Goal: Information Seeking & Learning: Learn about a topic

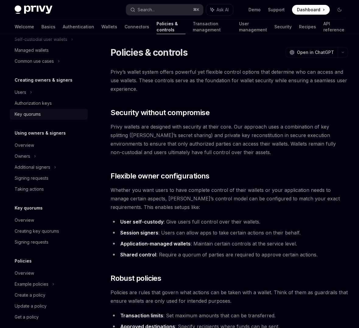
scroll to position [101, 0]
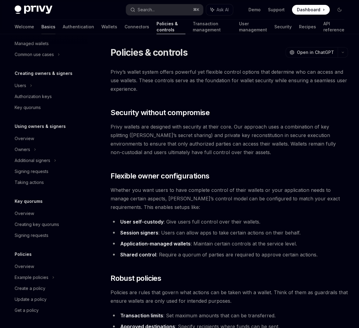
click at [41, 24] on link "Basics" at bounding box center [48, 26] width 14 height 15
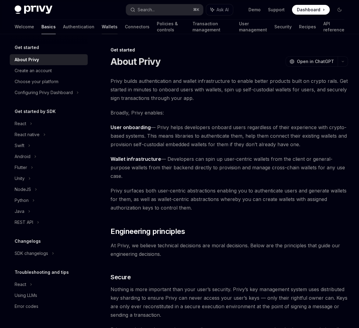
click at [102, 23] on link "Wallets" at bounding box center [110, 26] width 16 height 15
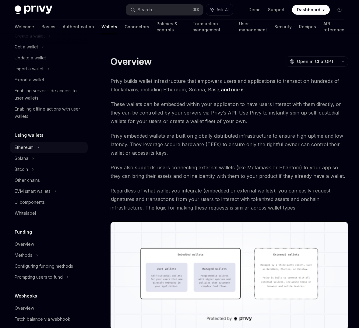
scroll to position [59, 0]
click at [47, 145] on div "Ethereum" at bounding box center [49, 146] width 78 height 11
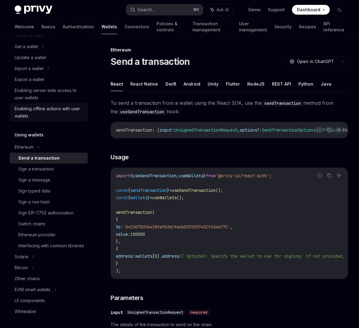
click at [59, 114] on div "Enabling offline actions with user wallets" at bounding box center [49, 112] width 69 height 15
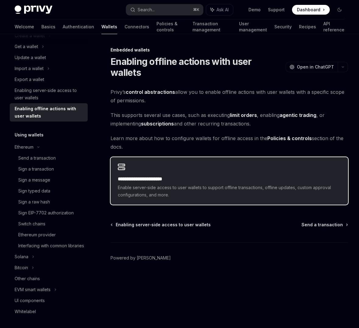
click at [176, 187] on div "**********" at bounding box center [228, 180] width 237 height 47
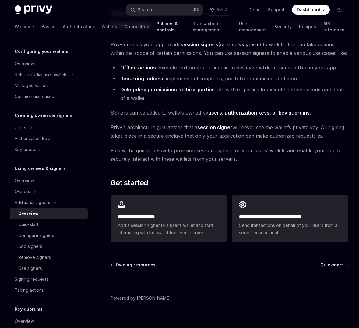
scroll to position [44, 0]
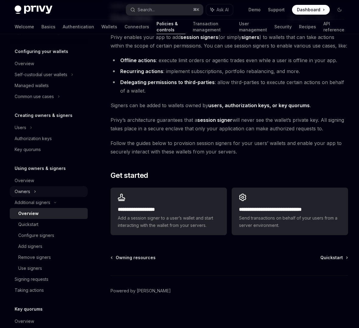
click at [57, 189] on div "Owners" at bounding box center [49, 191] width 78 height 11
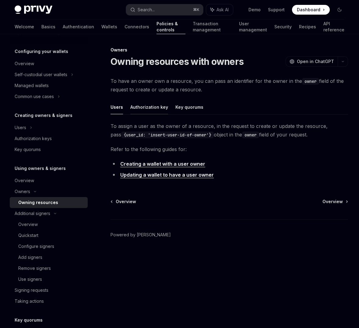
click at [157, 109] on button "Authorization key" at bounding box center [149, 107] width 38 height 14
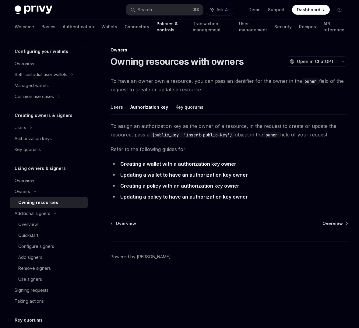
click at [180, 108] on button "Key quorums" at bounding box center [189, 107] width 28 height 14
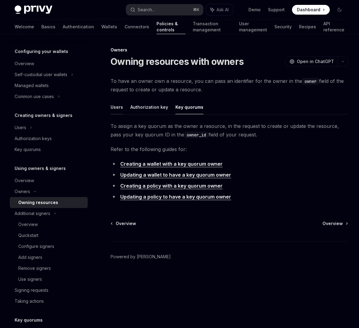
click at [120, 106] on button "Users" at bounding box center [116, 107] width 12 height 14
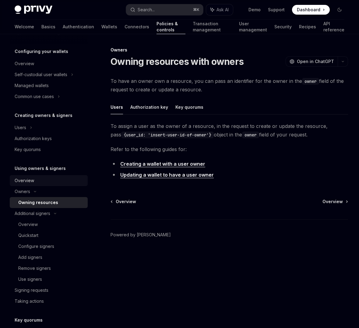
click at [41, 181] on div "Overview" at bounding box center [49, 180] width 69 height 7
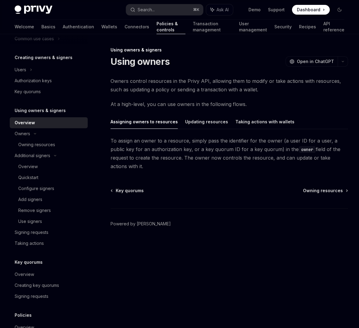
scroll to position [177, 0]
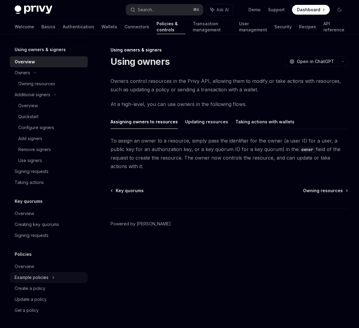
click at [33, 279] on div "Example policies" at bounding box center [32, 277] width 34 height 7
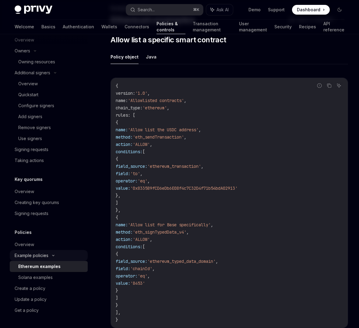
scroll to position [44, 0]
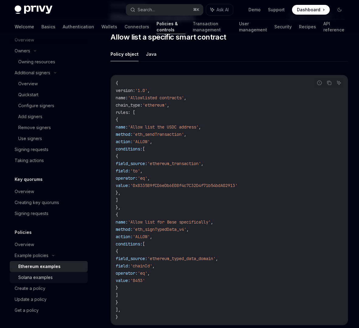
click at [40, 277] on div "Solana examples" at bounding box center [35, 277] width 34 height 7
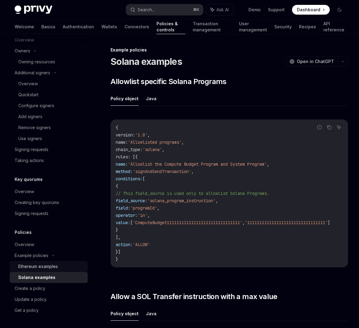
click at [44, 265] on div "Ethereum examples" at bounding box center [38, 266] width 40 height 7
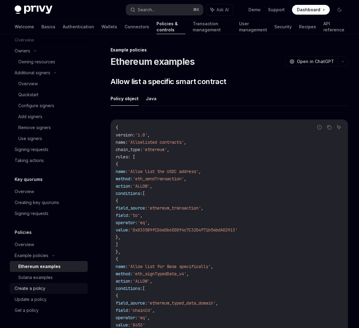
click at [45, 288] on div "Create a policy" at bounding box center [49, 287] width 69 height 7
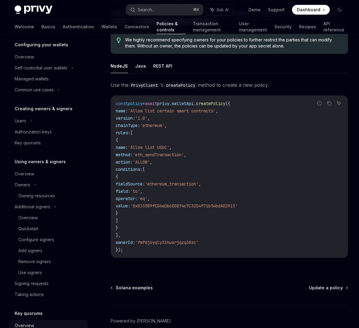
scroll to position [57, 0]
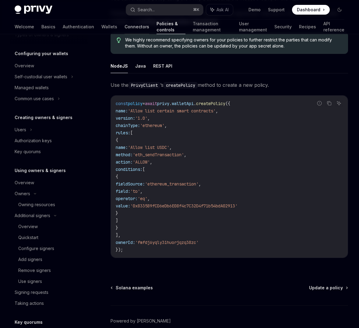
click at [124, 28] on link "Connectors" at bounding box center [136, 26] width 25 height 15
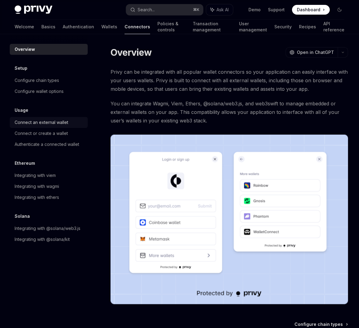
click at [39, 125] on div "Connect an external wallet" at bounding box center [42, 122] width 54 height 7
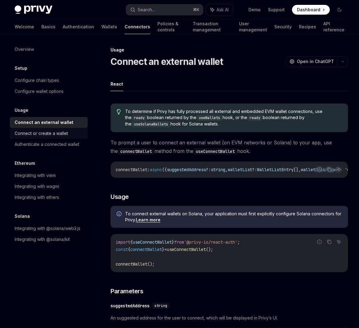
click at [65, 137] on link "Connect or create a wallet" at bounding box center [49, 133] width 78 height 11
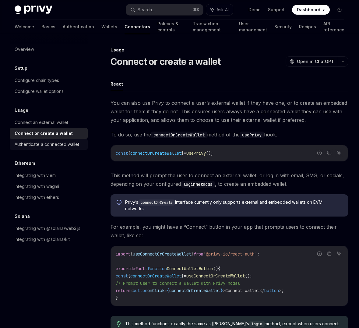
click at [73, 145] on div "Authenticate a connected wallet" at bounding box center [47, 144] width 65 height 7
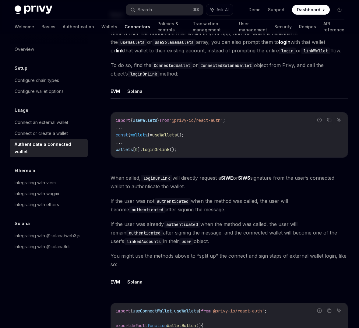
scroll to position [72, 0]
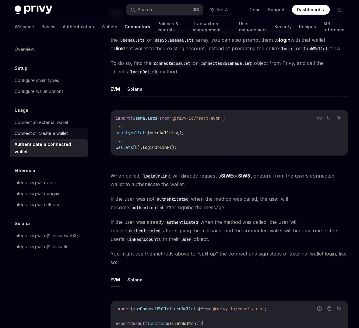
click at [64, 137] on link "Connect or create a wallet" at bounding box center [49, 133] width 78 height 11
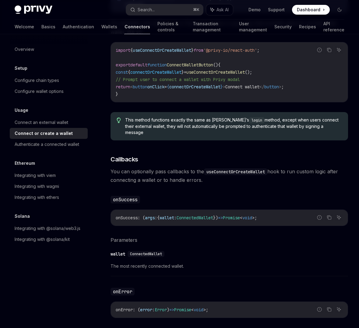
scroll to position [209, 0]
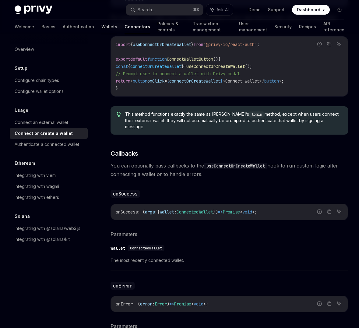
click at [101, 27] on link "Wallets" at bounding box center [109, 26] width 16 height 15
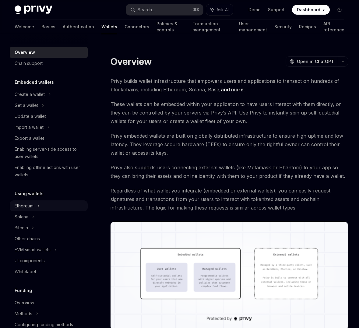
click at [52, 203] on div "Ethereum" at bounding box center [49, 205] width 78 height 11
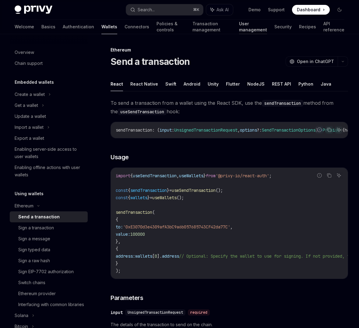
click at [244, 29] on link "User management" at bounding box center [253, 26] width 28 height 15
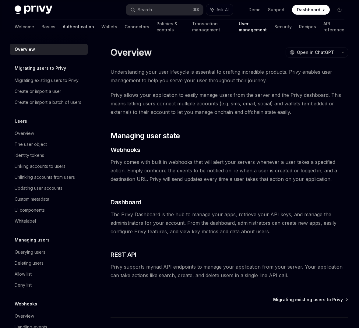
click at [63, 23] on link "Authentication" at bounding box center [78, 26] width 31 height 15
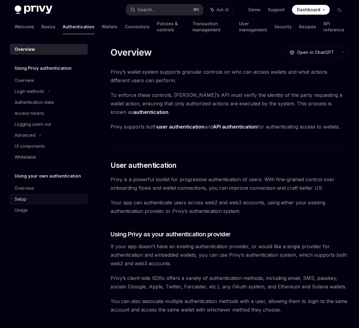
click at [27, 202] on div "Setup" at bounding box center [49, 198] width 69 height 7
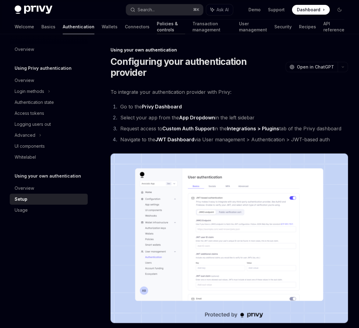
click at [157, 32] on link "Policies & controls" at bounding box center [171, 26] width 28 height 15
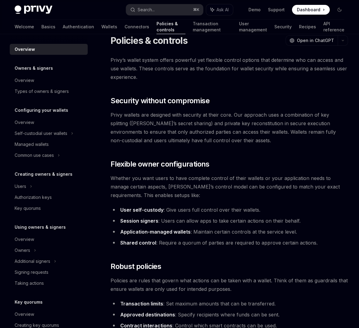
scroll to position [12, 0]
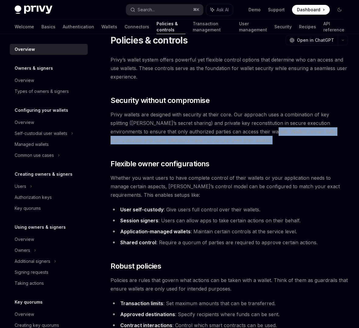
drag, startPoint x: 233, startPoint y: 131, endPoint x: 230, endPoint y: 152, distance: 21.3
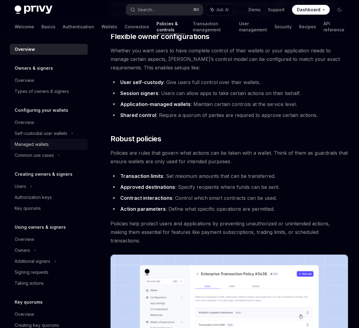
scroll to position [142, 0]
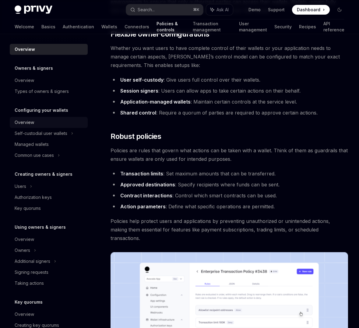
click at [39, 120] on div "Overview" at bounding box center [49, 122] width 69 height 7
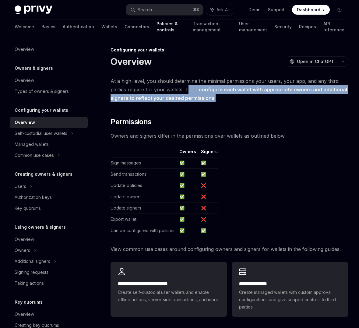
drag, startPoint x: 187, startPoint y: 90, endPoint x: 215, endPoint y: 94, distance: 28.0
click at [215, 94] on span "At a high-level, you should determine the minimal permissions your users, your …" at bounding box center [228, 90] width 237 height 26
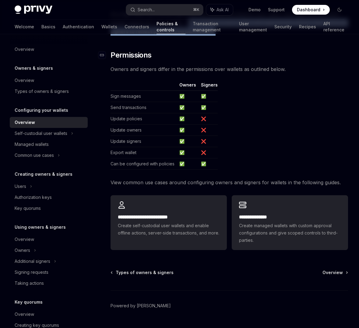
scroll to position [82, 0]
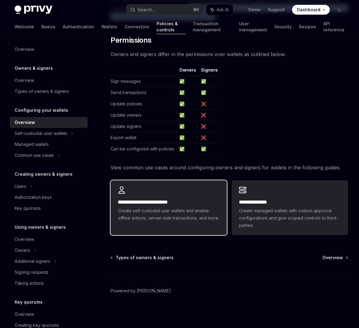
click at [221, 189] on div "**********" at bounding box center [168, 203] width 116 height 47
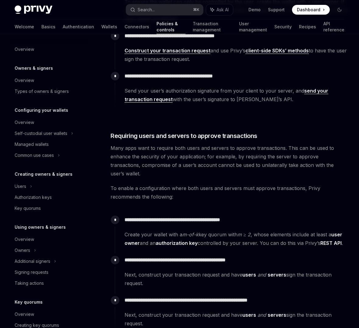
scroll to position [722, 0]
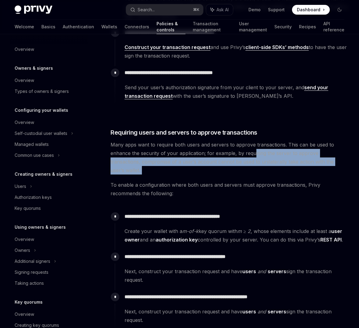
drag, startPoint x: 253, startPoint y: 145, endPoint x: 269, endPoint y: 160, distance: 22.4
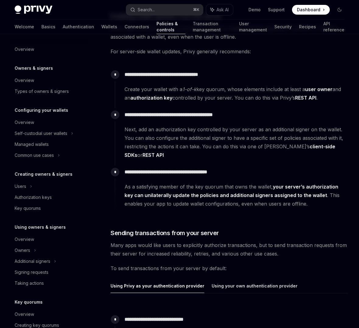
scroll to position [386, 0]
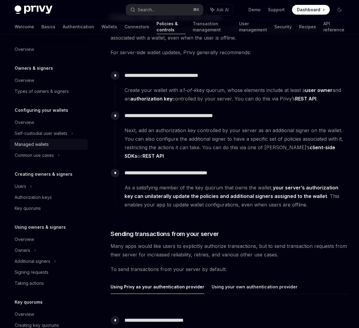
click at [62, 146] on div "Managed wallets" at bounding box center [49, 144] width 69 height 7
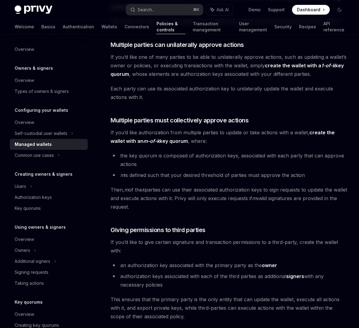
scroll to position [129, 0]
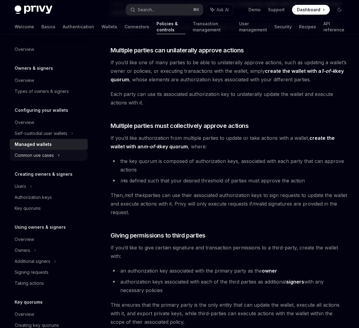
click at [47, 156] on div "Common use cases" at bounding box center [34, 155] width 39 height 7
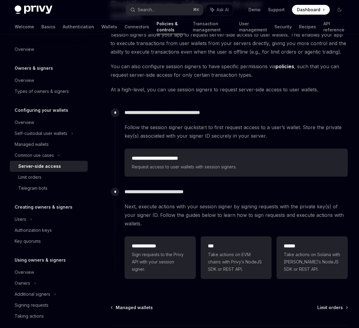
scroll to position [107, 0]
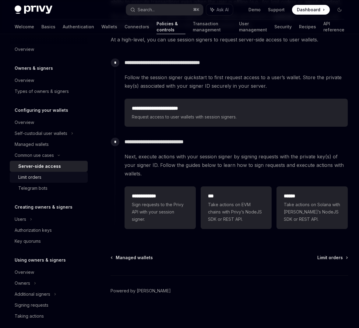
click at [46, 178] on div "Limit orders" at bounding box center [51, 176] width 66 height 7
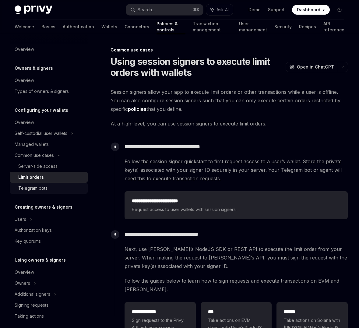
click at [47, 190] on div "Telegram bots" at bounding box center [51, 187] width 66 height 7
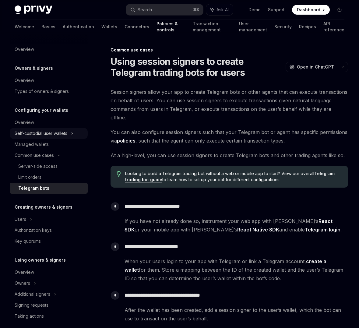
click at [55, 136] on div "Self-custodial user wallets" at bounding box center [41, 133] width 53 height 7
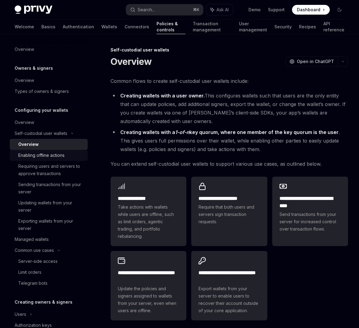
click at [41, 157] on div "Enabling offline actions" at bounding box center [41, 155] width 46 height 7
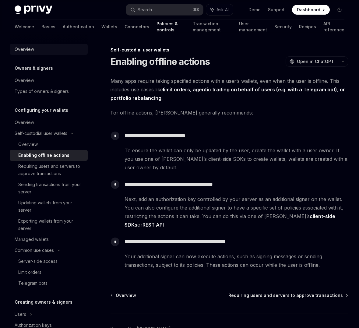
click at [26, 49] on div "Overview" at bounding box center [24, 49] width 19 height 7
type textarea "*"
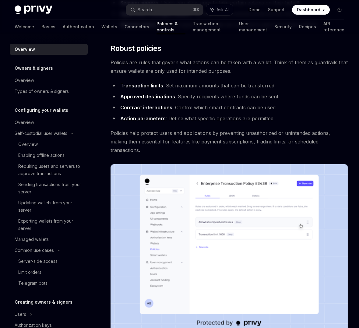
scroll to position [296, 0]
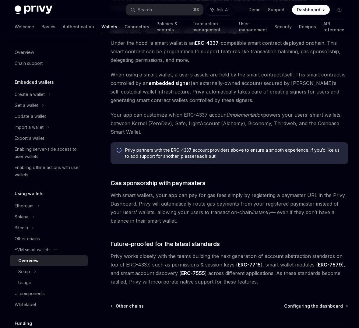
scroll to position [337, 0]
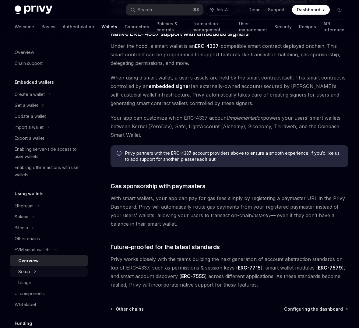
click at [56, 274] on div "Setup" at bounding box center [49, 271] width 78 height 11
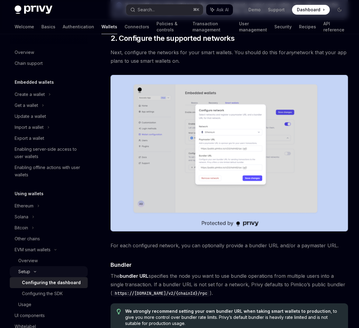
type textarea "*"
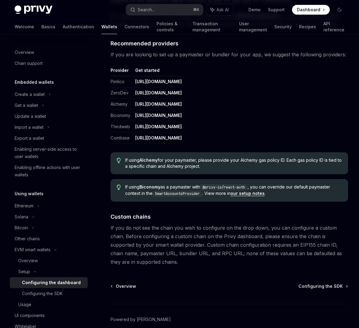
scroll to position [739, 0]
